Goal: Task Accomplishment & Management: Manage account settings

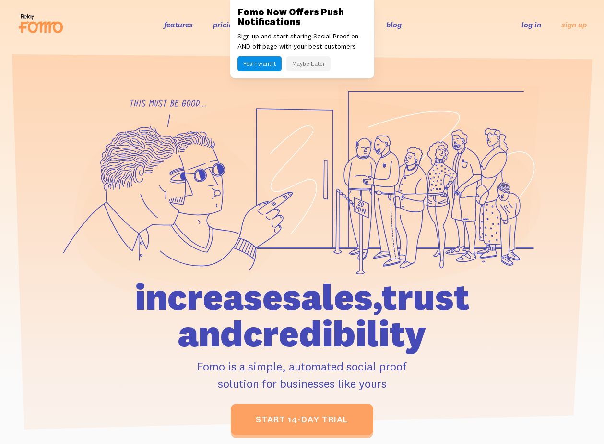
click at [522, 27] on link "log in" at bounding box center [532, 25] width 20 height 10
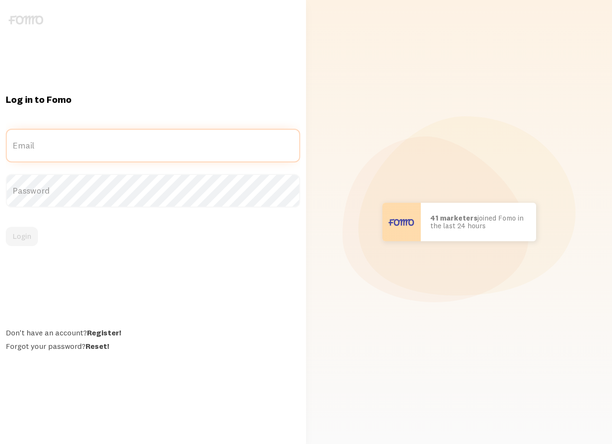
type input "[EMAIL_ADDRESS][DOMAIN_NAME]"
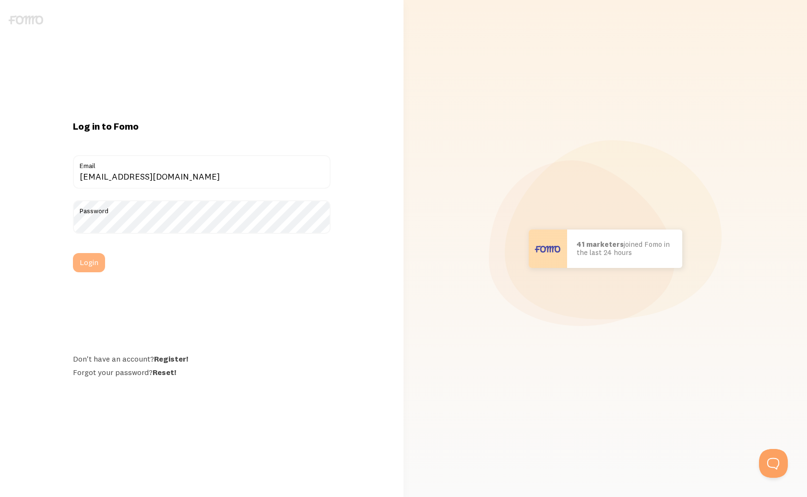
click at [97, 266] on button "Login" at bounding box center [89, 262] width 32 height 19
click at [97, 267] on button "Login" at bounding box center [89, 262] width 32 height 19
